Goal: Entertainment & Leisure: Consume media (video, audio)

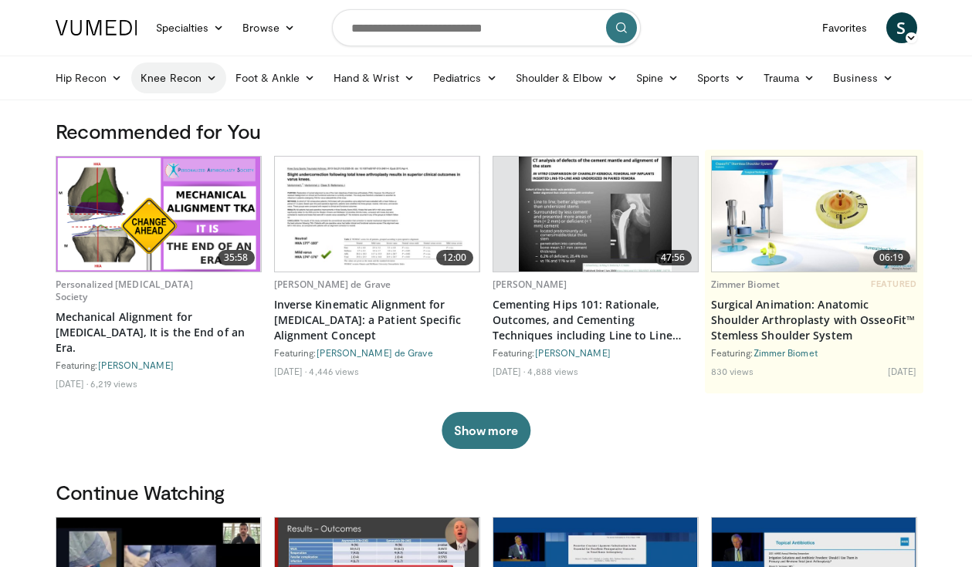
click at [175, 69] on link "Knee Recon" at bounding box center [178, 78] width 95 height 31
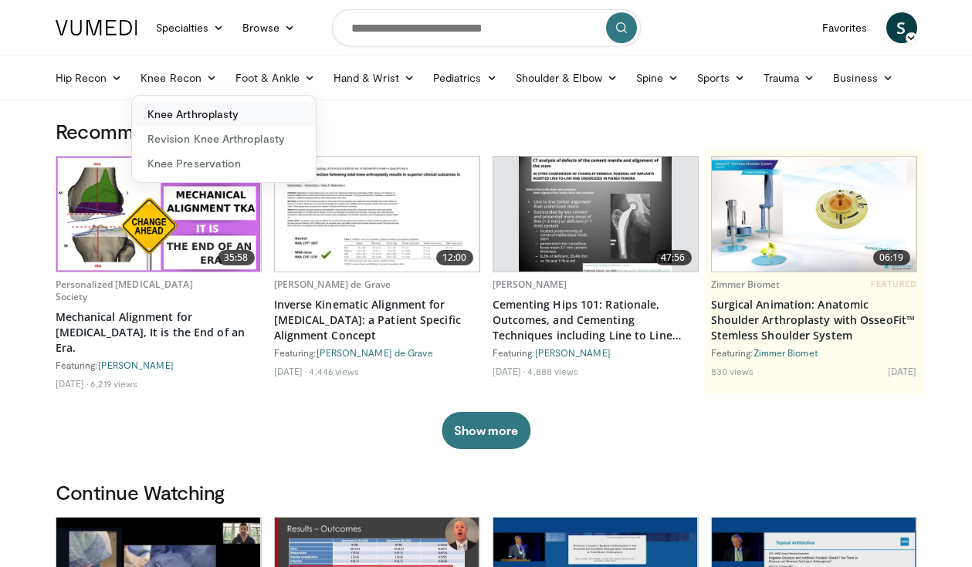
click at [175, 120] on link "Knee Arthroplasty" at bounding box center [224, 114] width 184 height 25
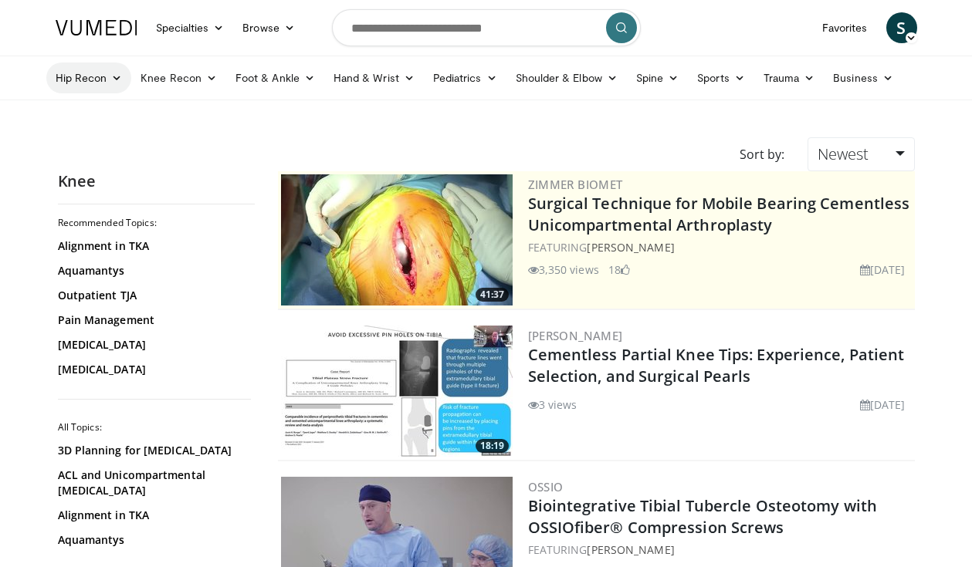
click at [104, 83] on link "Hip Recon" at bounding box center [89, 78] width 86 height 31
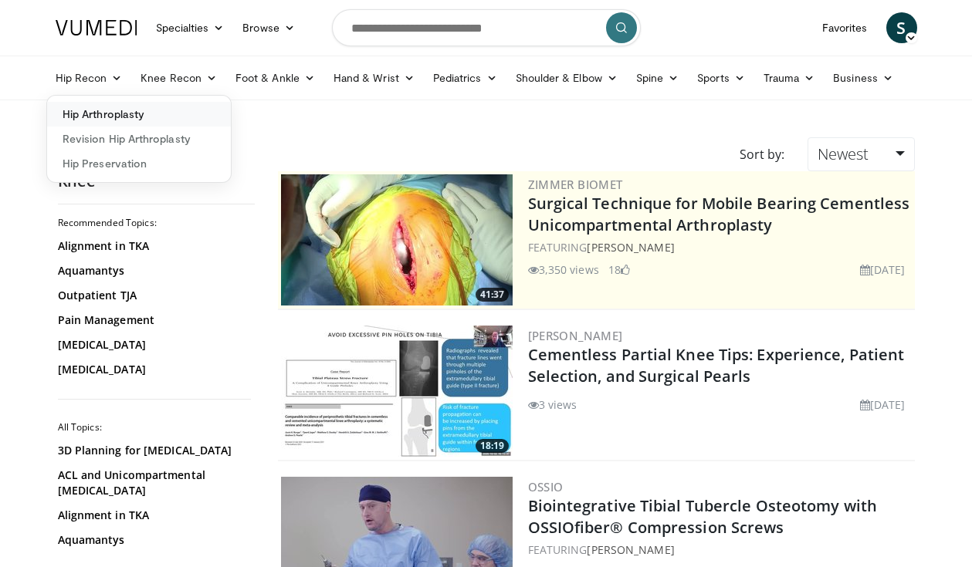
click at [94, 110] on link "Hip Arthroplasty" at bounding box center [139, 114] width 184 height 25
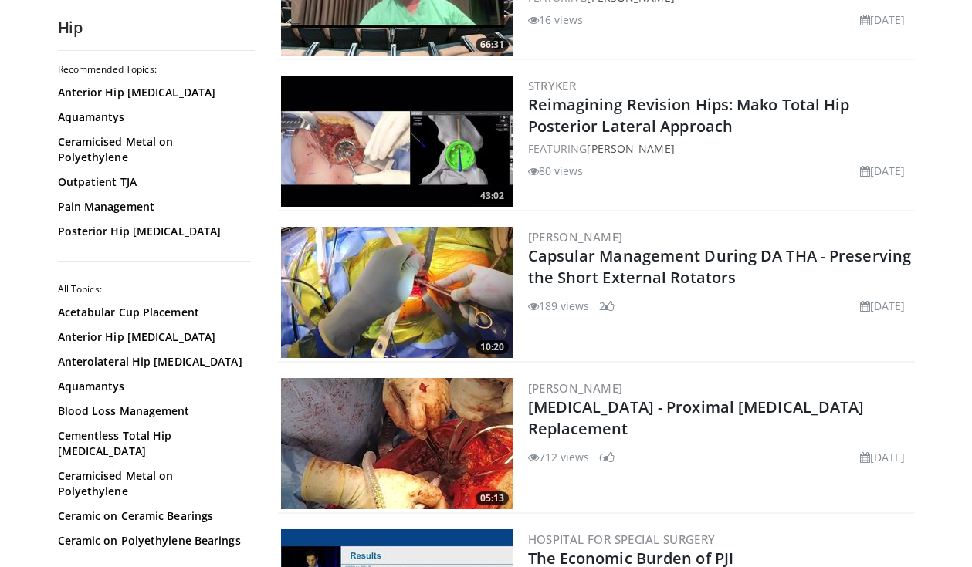
scroll to position [491, 0]
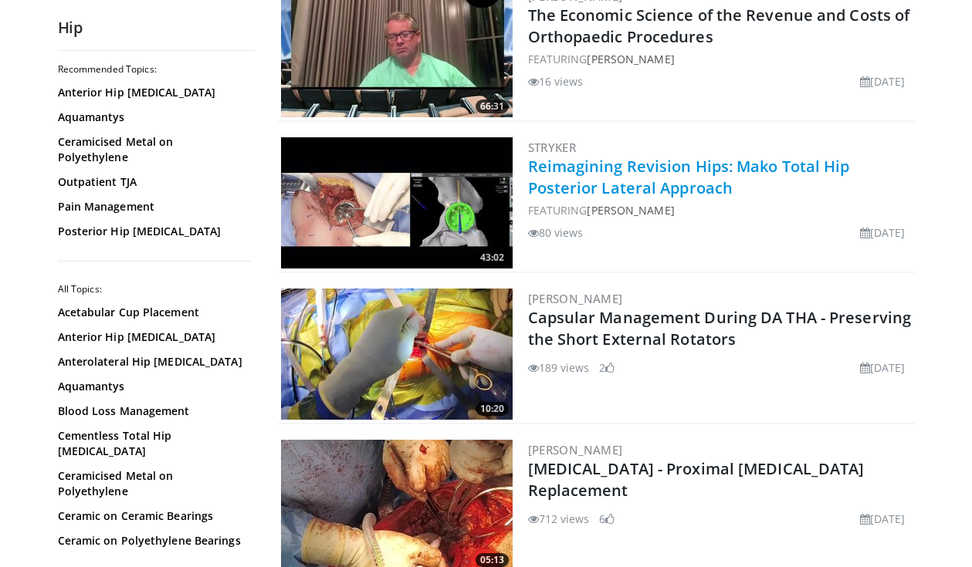
click at [608, 166] on link "Reimagining Revision Hips: Mako Total Hip Posterior Lateral Approach" at bounding box center [689, 177] width 322 height 42
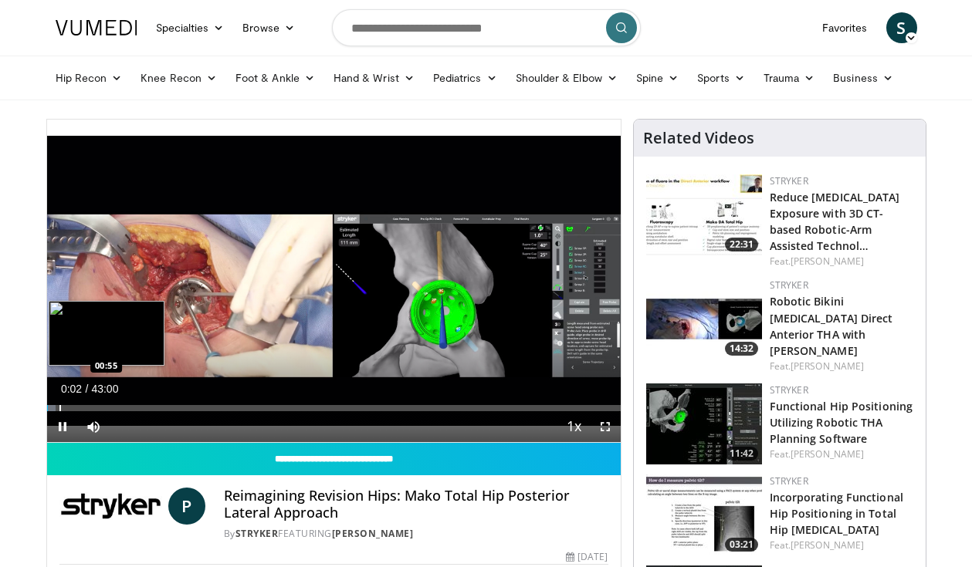
click at [59, 408] on div "Progress Bar" at bounding box center [60, 408] width 2 height 6
click at [70, 408] on div "Progress Bar" at bounding box center [71, 408] width 2 height 6
click at [78, 408] on div "Progress Bar" at bounding box center [79, 408] width 2 height 6
click at [87, 408] on div "Progress Bar" at bounding box center [88, 408] width 2 height 6
click at [94, 408] on div "Progress Bar" at bounding box center [95, 408] width 2 height 6
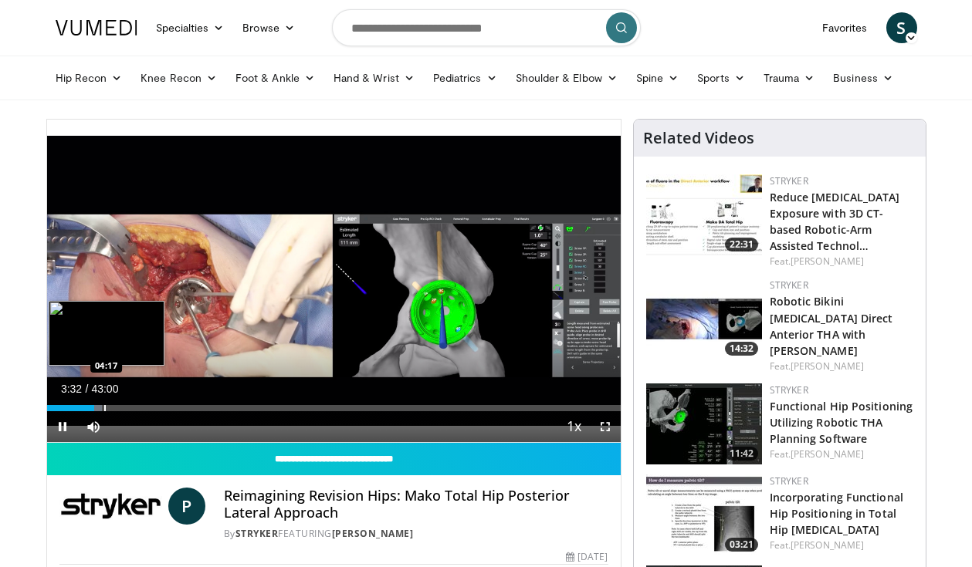
click at [104, 410] on div "Progress Bar" at bounding box center [105, 408] width 2 height 6
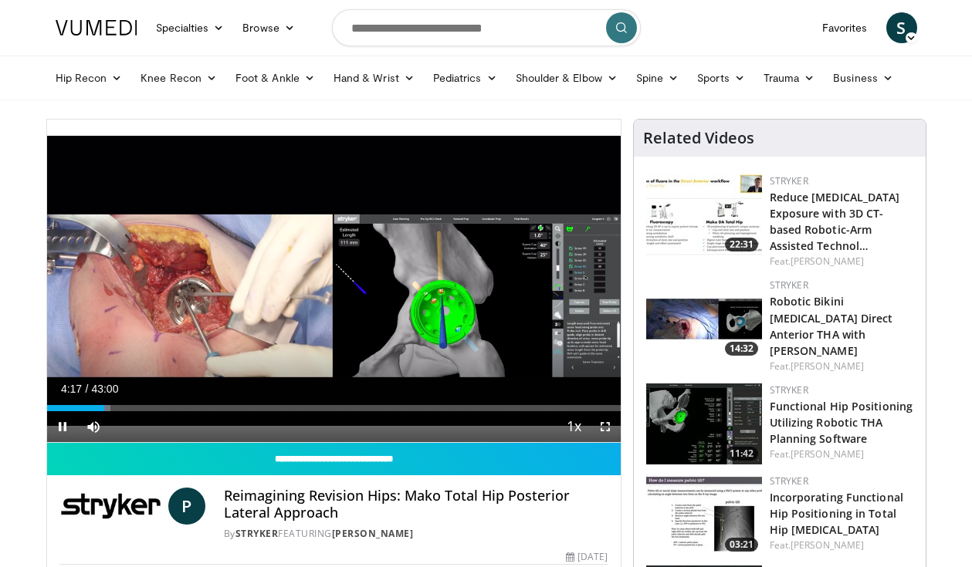
click at [112, 411] on div "Current Time 4:17 / Duration 43:00 Pause Skip Backward Skip Forward Mute Loaded…" at bounding box center [334, 426] width 574 height 31
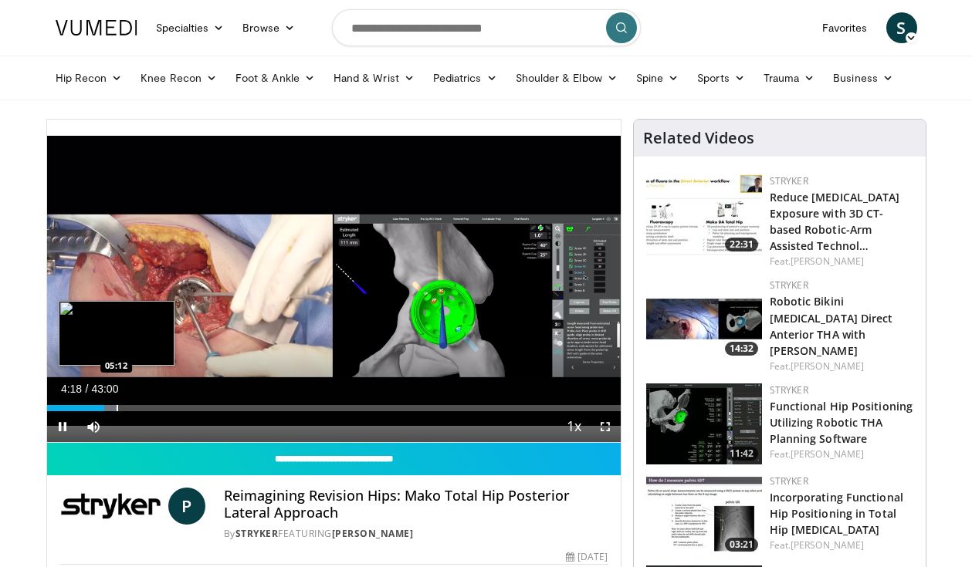
click at [115, 408] on div "Progress Bar" at bounding box center [107, 408] width 21 height 6
click at [124, 408] on div "Progress Bar" at bounding box center [125, 408] width 2 height 6
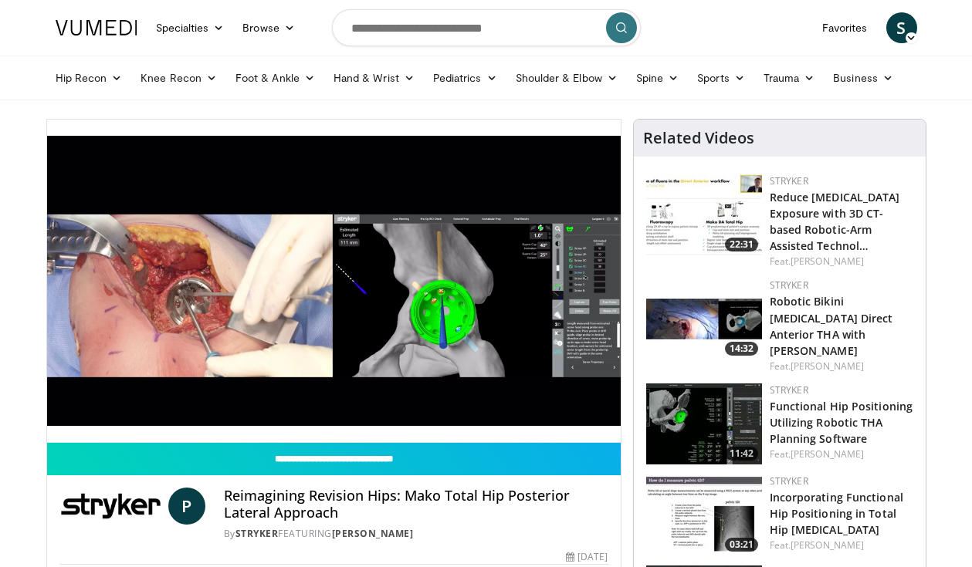
click at [134, 408] on div "10 seconds Tap to unmute" at bounding box center [334, 281] width 574 height 323
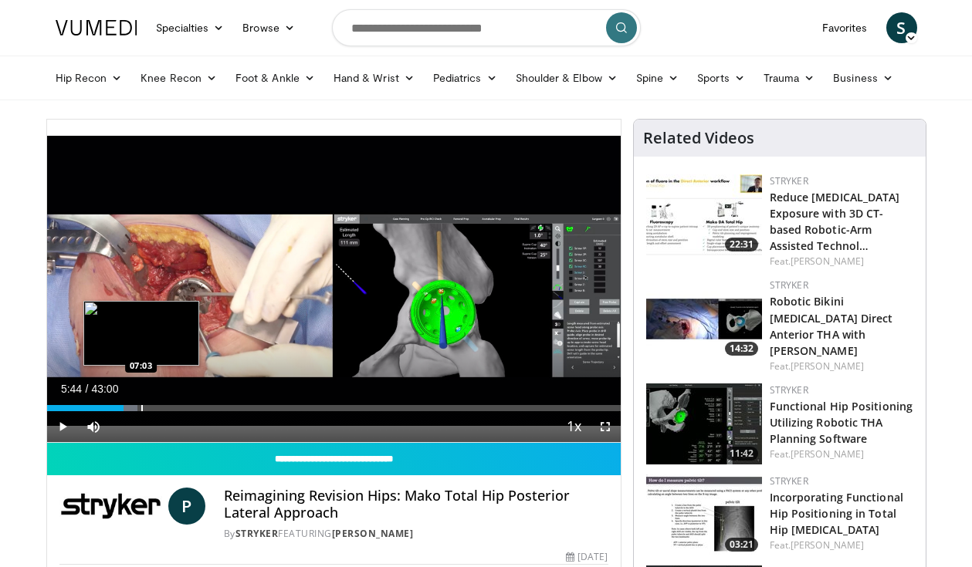
click at [141, 408] on div "Progress Bar" at bounding box center [142, 408] width 2 height 6
click at [148, 409] on div "Progress Bar" at bounding box center [149, 408] width 2 height 6
click at [159, 408] on div "Progress Bar" at bounding box center [160, 408] width 2 height 6
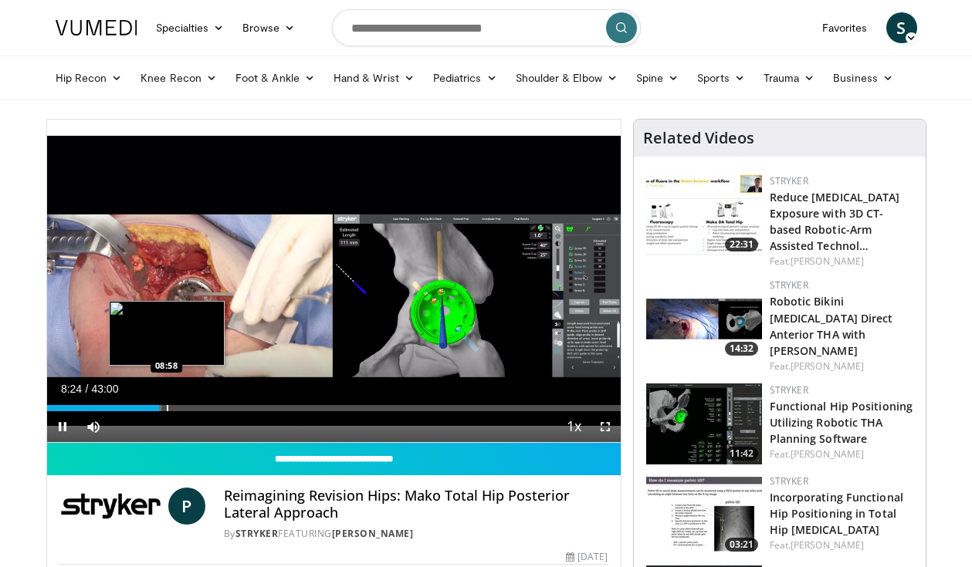
click at [167, 408] on div "Progress Bar" at bounding box center [168, 408] width 2 height 6
click at [174, 408] on div "Progress Bar" at bounding box center [175, 408] width 2 height 6
click at [183, 408] on div "Progress Bar" at bounding box center [184, 408] width 2 height 6
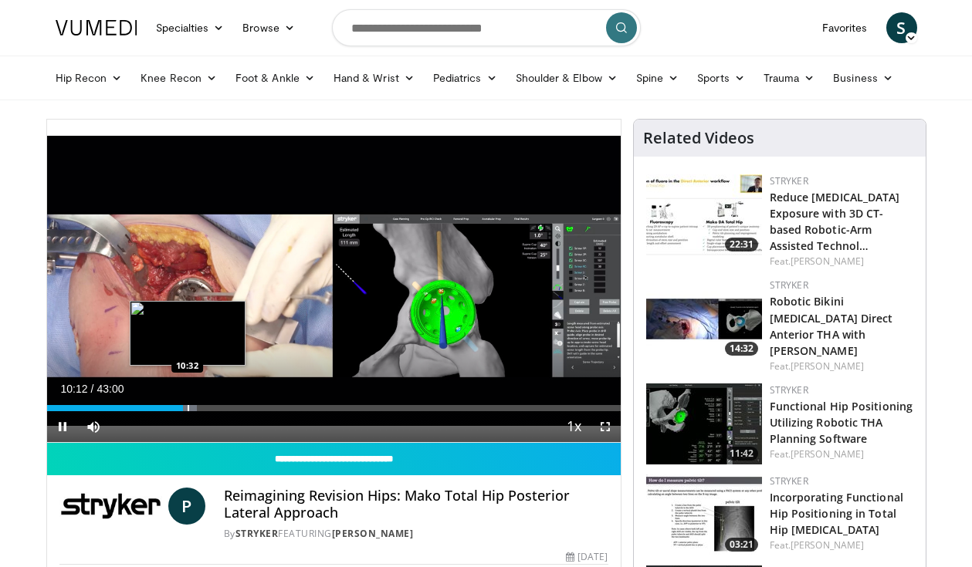
click at [188, 408] on div "Progress Bar" at bounding box center [189, 408] width 2 height 6
click at [198, 407] on div "Progress Bar" at bounding box center [199, 408] width 2 height 6
click at [208, 407] on div "Progress Bar" at bounding box center [209, 408] width 2 height 6
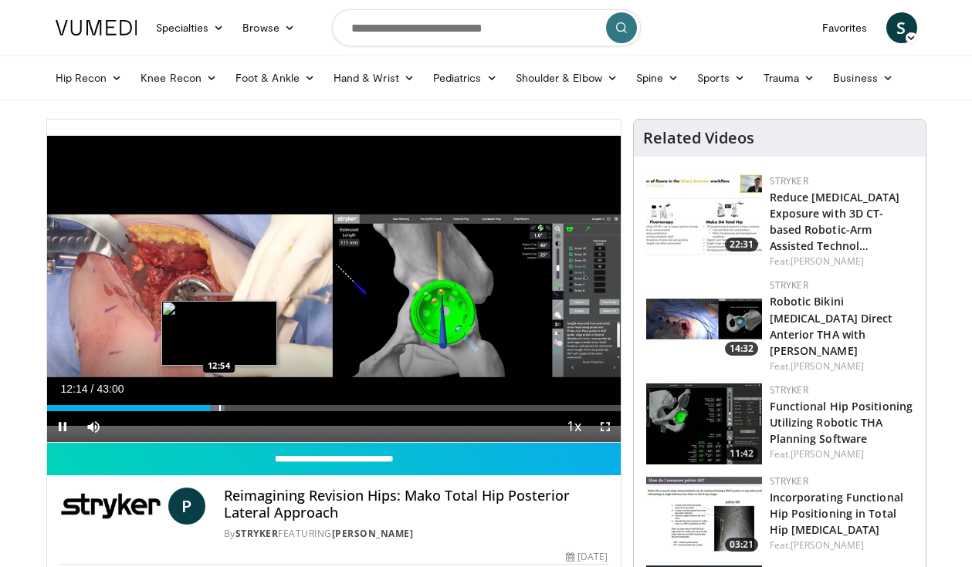
click at [219, 408] on div "Progress Bar" at bounding box center [220, 408] width 2 height 6
click at [225, 408] on div "Progress Bar" at bounding box center [226, 408] width 2 height 6
click at [233, 408] on div "Progress Bar" at bounding box center [234, 408] width 2 height 6
click at [241, 409] on div "Progress Bar" at bounding box center [242, 408] width 2 height 6
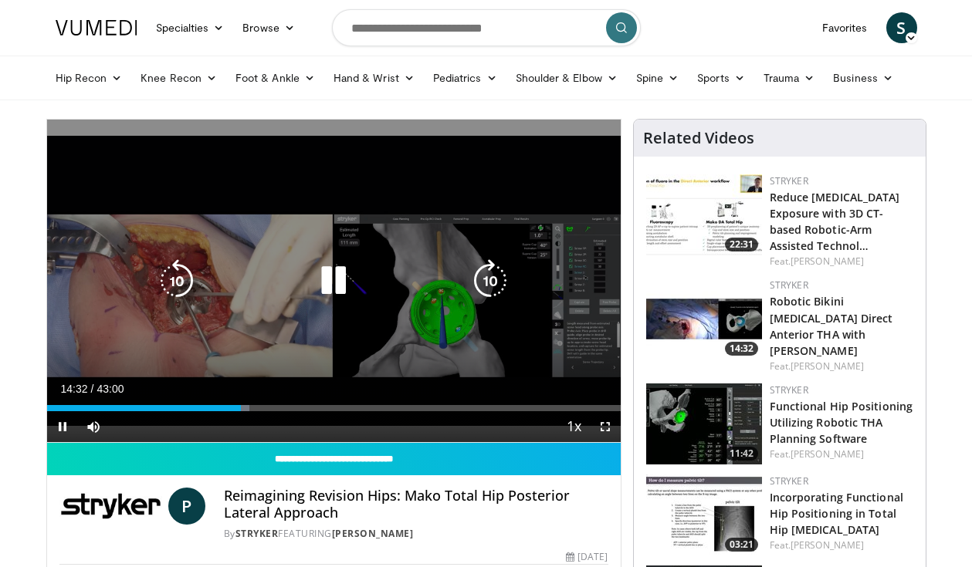
click at [246, 409] on div "Progress Bar" at bounding box center [241, 408] width 15 height 6
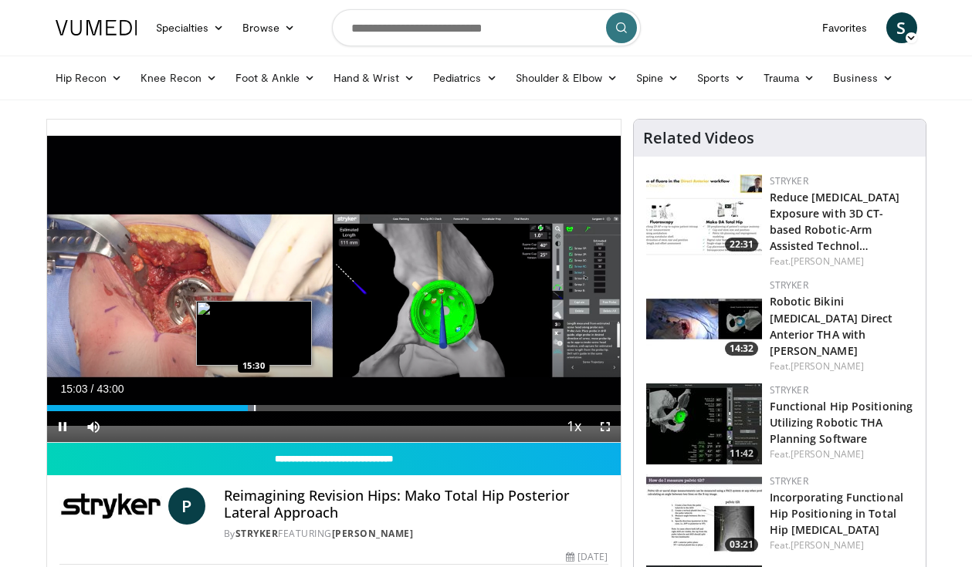
click at [254, 410] on div "Progress Bar" at bounding box center [255, 408] width 2 height 6
click at [265, 410] on div "Progress Bar" at bounding box center [266, 408] width 2 height 6
click at [271, 410] on div "Progress Bar" at bounding box center [272, 408] width 2 height 6
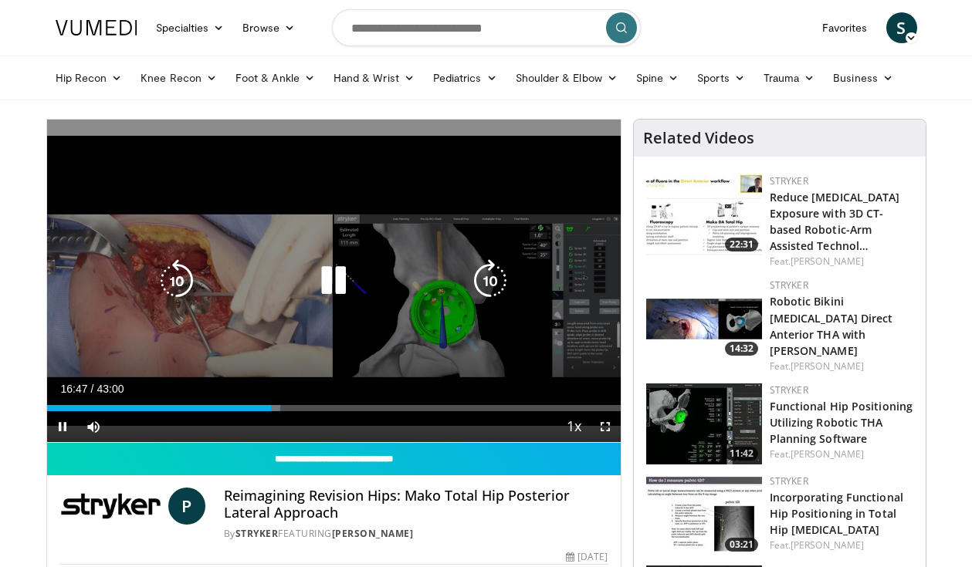
click at [277, 410] on div "Progress Bar" at bounding box center [272, 408] width 16 height 6
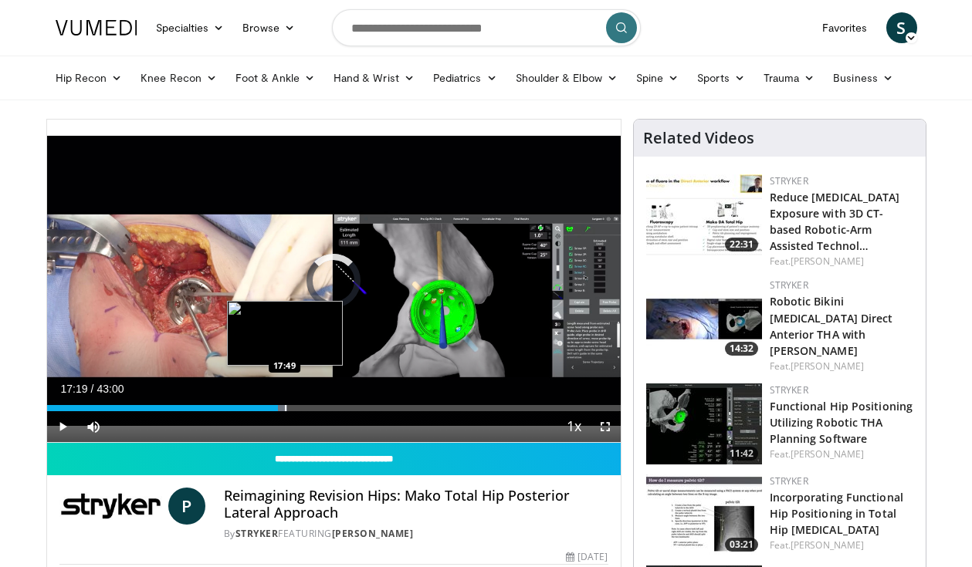
click at [285, 408] on div "Progress Bar" at bounding box center [286, 408] width 2 height 6
click at [293, 405] on div "Progress Bar" at bounding box center [294, 408] width 2 height 6
click at [302, 408] on div "Progress Bar" at bounding box center [303, 408] width 2 height 6
click at [309, 406] on div "Progress Bar" at bounding box center [310, 408] width 2 height 6
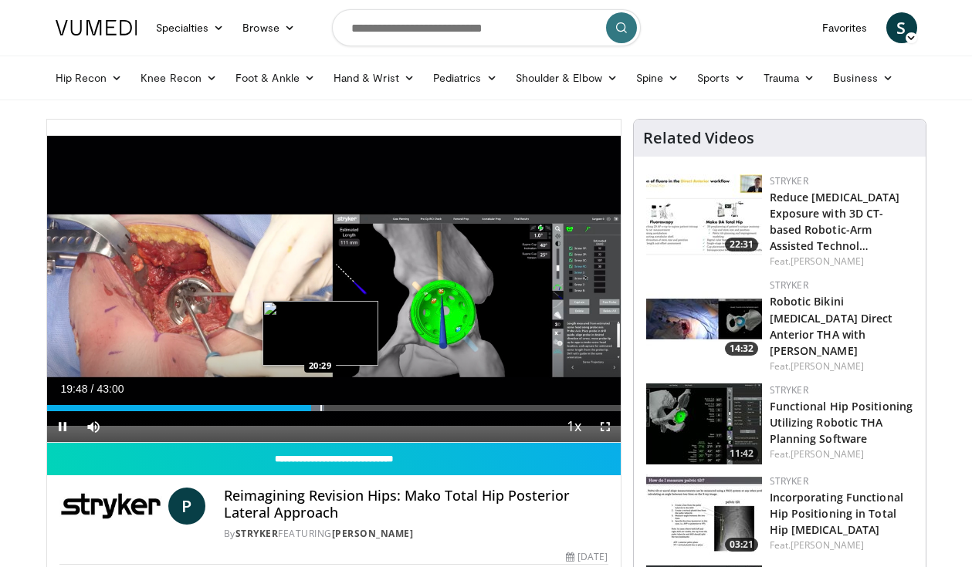
click at [320, 409] on div "Progress Bar" at bounding box center [321, 408] width 2 height 6
click at [331, 409] on div "Progress Bar" at bounding box center [332, 408] width 2 height 6
click at [339, 407] on div "10 seconds Tap to unmute" at bounding box center [334, 281] width 574 height 323
click at [347, 405] on div "Progress Bar" at bounding box center [348, 408] width 2 height 6
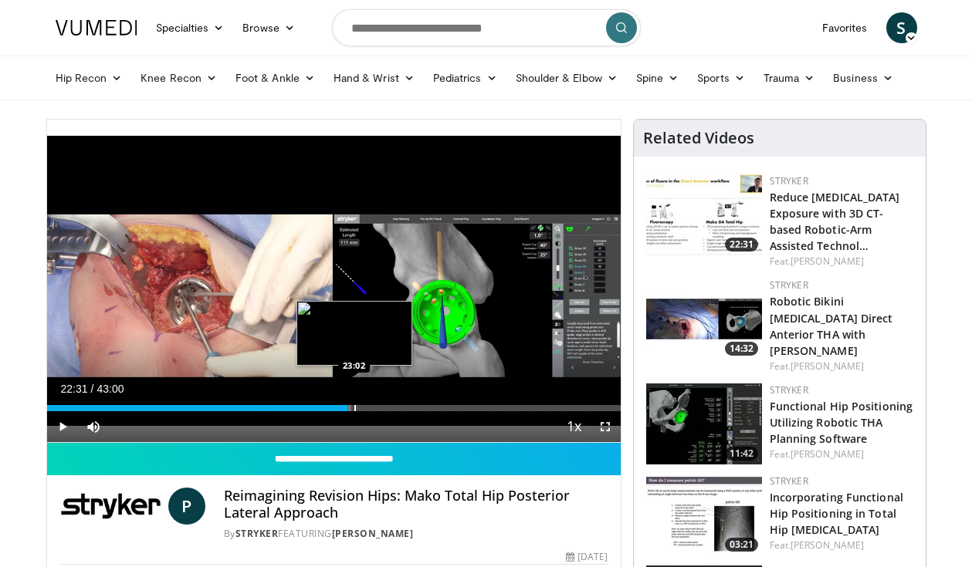
click at [354, 405] on div "Progress Bar" at bounding box center [355, 408] width 2 height 6
click at [363, 405] on div "Progress Bar" at bounding box center [364, 408] width 2 height 6
click at [355, 405] on div "23:40" at bounding box center [205, 408] width 316 height 6
click at [361, 405] on div "Progress Bar" at bounding box center [362, 408] width 2 height 6
click at [368, 407] on div "Progress Bar" at bounding box center [369, 408] width 2 height 6
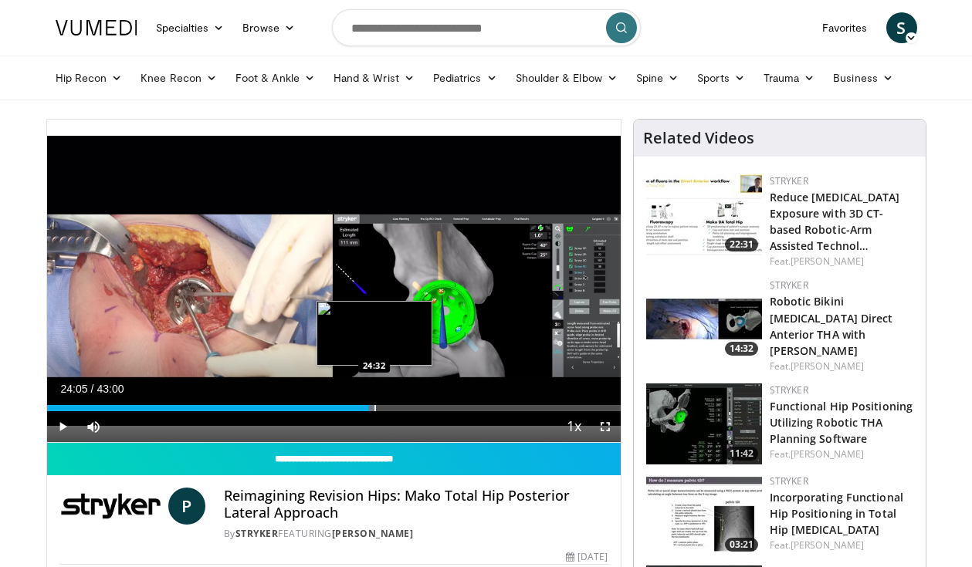
click at [374, 407] on div "Progress Bar" at bounding box center [375, 408] width 2 height 6
click at [380, 407] on div "Progress Bar" at bounding box center [381, 408] width 2 height 6
click at [389, 407] on div "Progress Bar" at bounding box center [390, 408] width 2 height 6
click at [396, 408] on div "Progress Bar" at bounding box center [397, 408] width 2 height 6
click at [402, 408] on div "Progress Bar" at bounding box center [403, 408] width 2 height 6
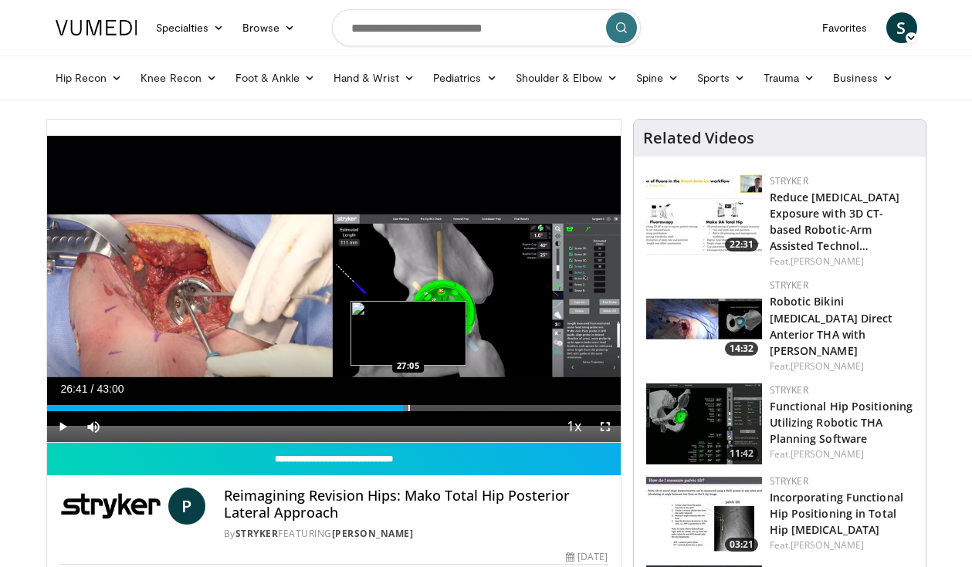
click at [408, 408] on div "Progress Bar" at bounding box center [409, 408] width 2 height 6
click at [415, 408] on div "Progress Bar" at bounding box center [416, 408] width 2 height 6
click at [421, 408] on div "Progress Bar" at bounding box center [422, 408] width 2 height 6
click at [424, 409] on div "Progress Bar" at bounding box center [425, 408] width 2 height 6
click at [432, 409] on div "Progress Bar" at bounding box center [433, 408] width 2 height 6
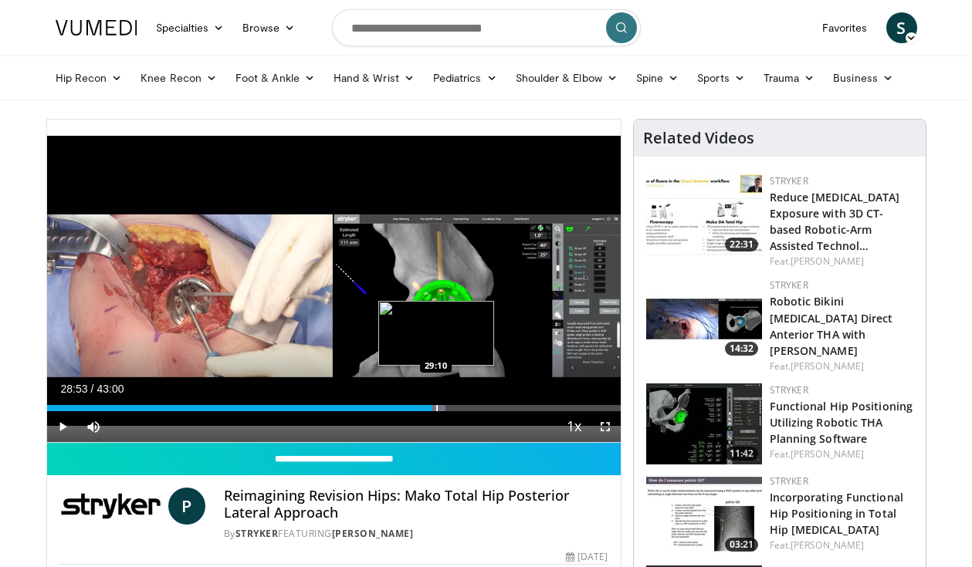
click at [436, 410] on div "Progress Bar" at bounding box center [437, 408] width 2 height 6
click at [441, 410] on div "Progress Bar" at bounding box center [442, 408] width 2 height 6
click at [447, 408] on div "Progress Bar" at bounding box center [448, 408] width 2 height 6
click at [450, 408] on div "Progress Bar" at bounding box center [451, 408] width 2 height 6
click at [456, 408] on div "Progress Bar" at bounding box center [457, 408] width 2 height 6
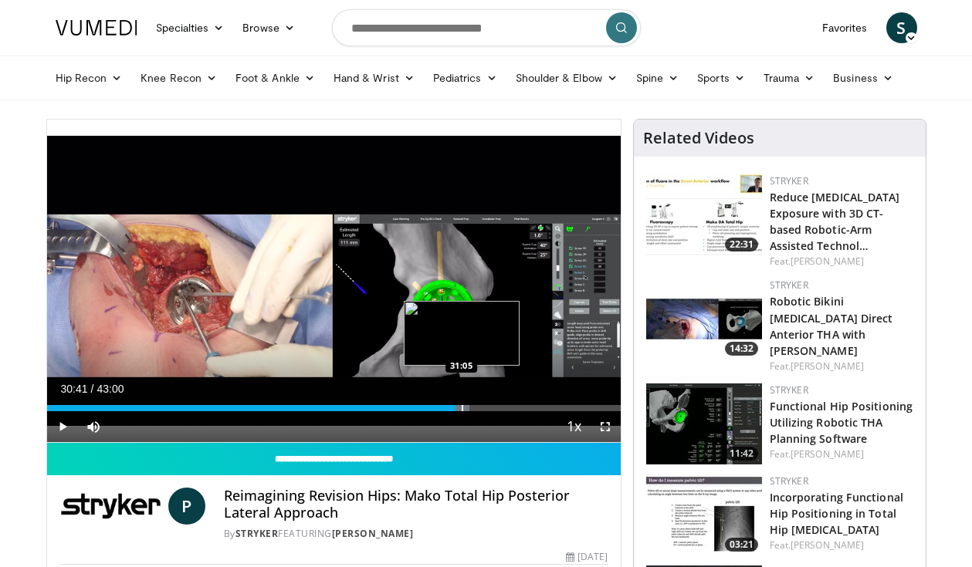
click at [462, 408] on div "Progress Bar" at bounding box center [463, 408] width 2 height 6
click at [468, 409] on div "Progress Bar" at bounding box center [469, 408] width 2 height 6
click at [473, 409] on div "Progress Bar" at bounding box center [474, 408] width 2 height 6
click at [481, 409] on div "Progress Bar" at bounding box center [482, 408] width 2 height 6
click at [488, 409] on div "Progress Bar" at bounding box center [489, 408] width 2 height 6
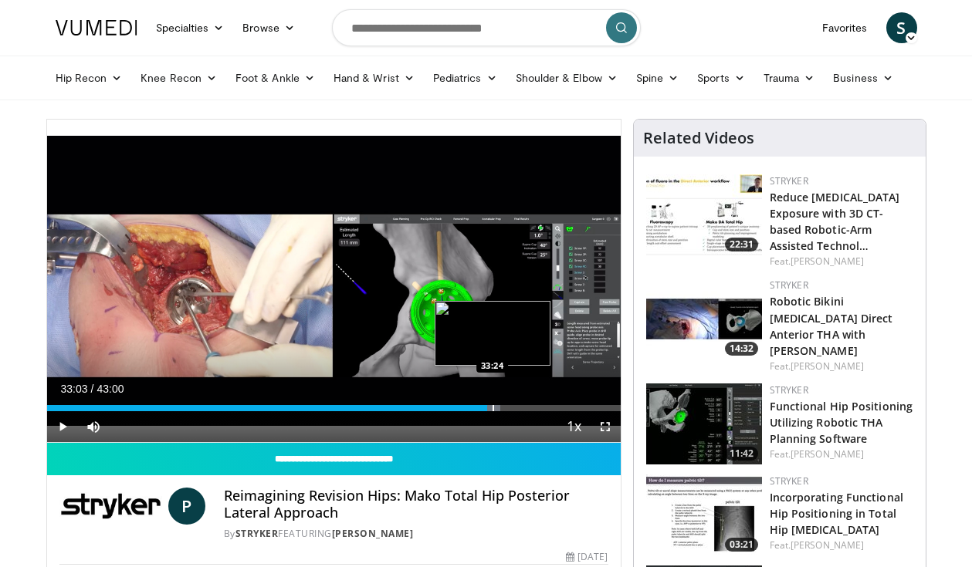
click at [493, 409] on div "Progress Bar" at bounding box center [494, 408] width 2 height 6
click at [499, 409] on div "Progress Bar" at bounding box center [500, 408] width 2 height 6
click at [505, 409] on div "Progress Bar" at bounding box center [506, 408] width 2 height 6
click at [509, 409] on div "Progress Bar" at bounding box center [510, 408] width 2 height 6
click at [516, 409] on div "Progress Bar" at bounding box center [517, 408] width 2 height 6
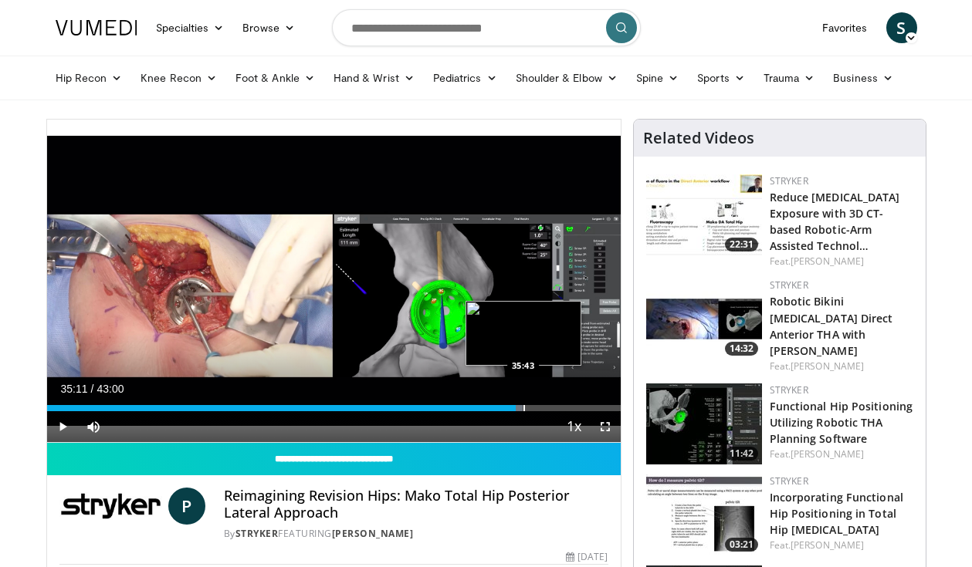
click at [523, 408] on div "Progress Bar" at bounding box center [524, 408] width 2 height 6
click at [529, 408] on div "Progress Bar" at bounding box center [530, 408] width 2 height 6
click at [531, 408] on div "Progress Bar" at bounding box center [532, 408] width 2 height 6
click at [537, 408] on div "Progress Bar" at bounding box center [538, 408] width 2 height 6
click at [543, 408] on div "Progress Bar" at bounding box center [544, 408] width 2 height 6
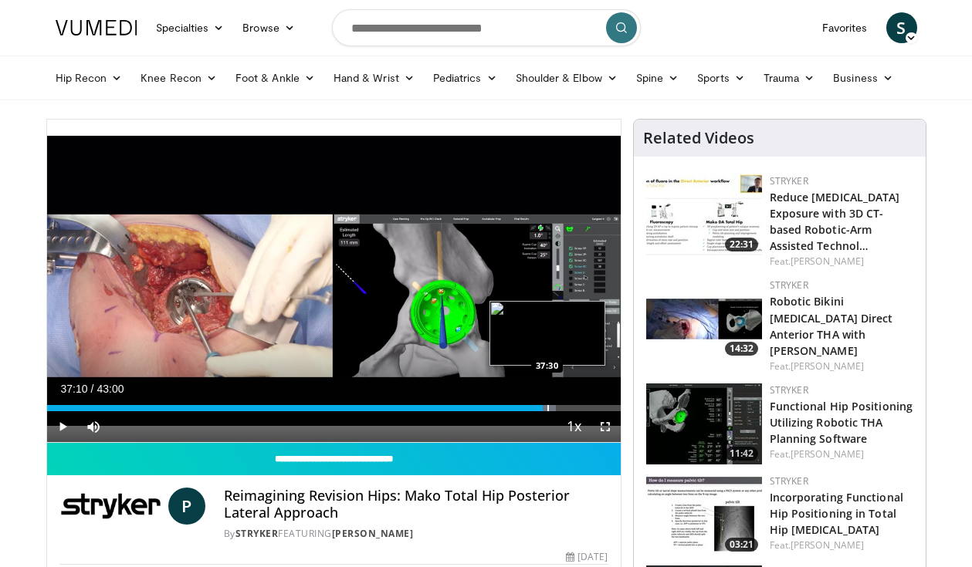
click at [547, 407] on div "Progress Bar" at bounding box center [548, 408] width 2 height 6
click at [554, 406] on div "Progress Bar" at bounding box center [555, 408] width 2 height 6
click at [561, 406] on div "Progress Bar" at bounding box center [562, 408] width 2 height 6
click at [567, 405] on div "Progress Bar" at bounding box center [568, 408] width 2 height 6
click at [571, 405] on div "Progress Bar" at bounding box center [572, 408] width 2 height 6
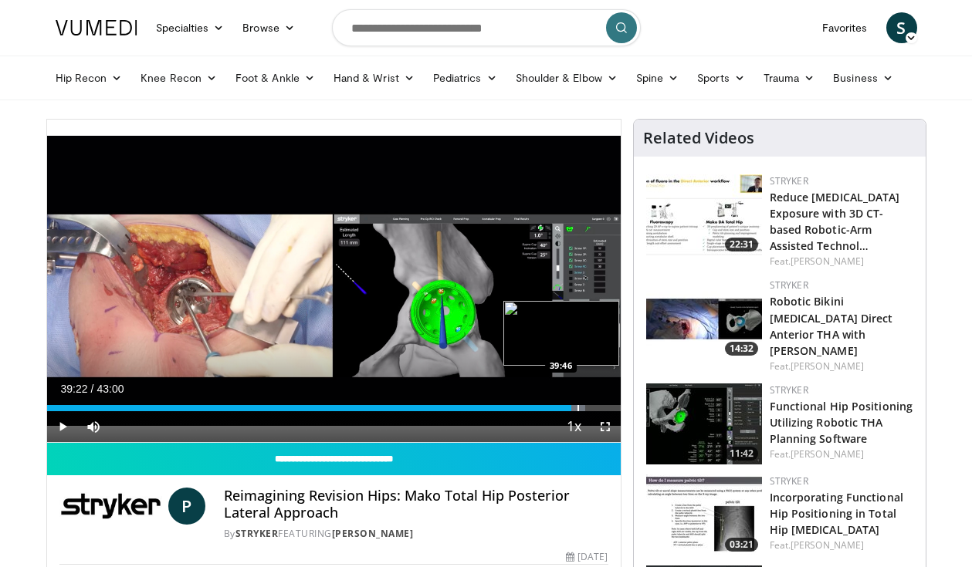
click at [577, 405] on div "Loaded : 93.86% 39:22 39:46" at bounding box center [334, 404] width 574 height 15
click at [581, 403] on div "Loaded : 94.93% 39:46 40:03" at bounding box center [334, 404] width 574 height 15
click at [590, 403] on div "Loaded : 95.70% 40:03 40:41" at bounding box center [334, 404] width 574 height 15
click at [596, 405] on div "Loaded : 96.09% 40:45 41:13" at bounding box center [334, 404] width 574 height 15
click at [600, 405] on div "Loaded : 98.39% 41:13 41:30" at bounding box center [334, 404] width 574 height 15
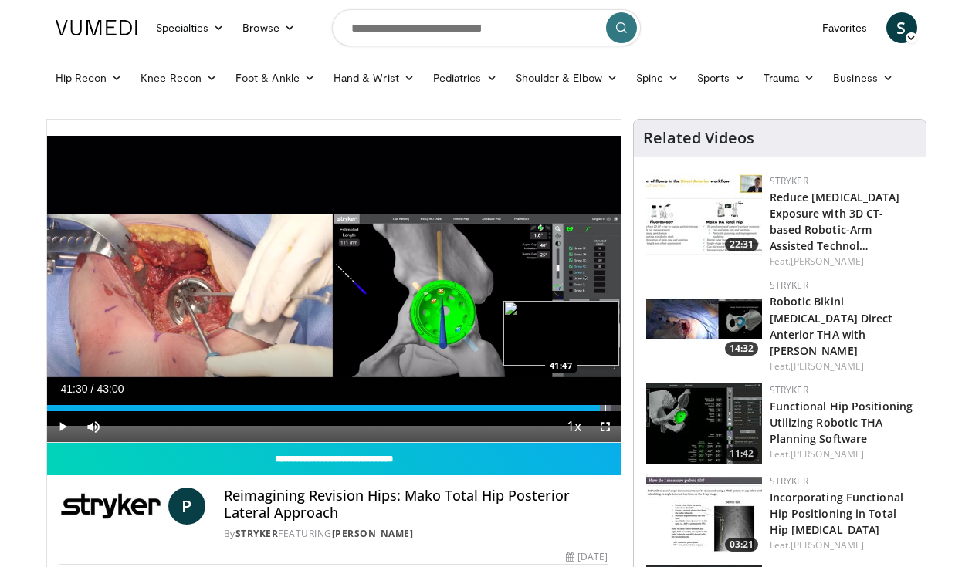
click at [604, 405] on div "Loaded : 98.39% 41:30 41:47" at bounding box center [334, 404] width 574 height 15
click at [608, 405] on div "Loaded : 99.55% 41:47 42:05" at bounding box center [334, 404] width 574 height 15
